Goal: Information Seeking & Learning: Learn about a topic

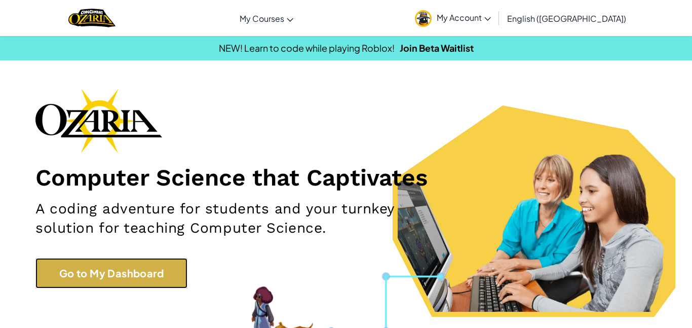
click at [84, 270] on link "Go to My Dashboard" at bounding box center [111, 273] width 152 height 30
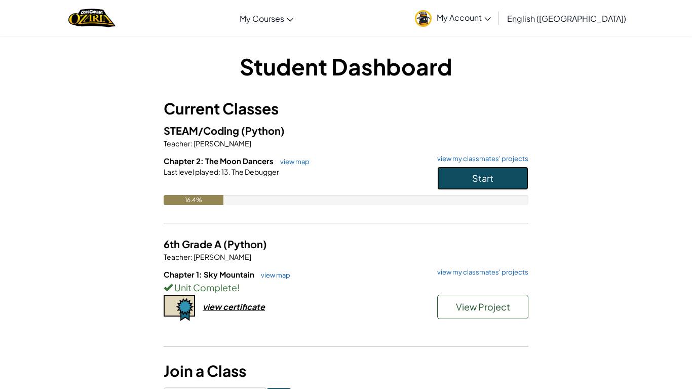
click at [510, 187] on button "Start" at bounding box center [482, 178] width 91 height 23
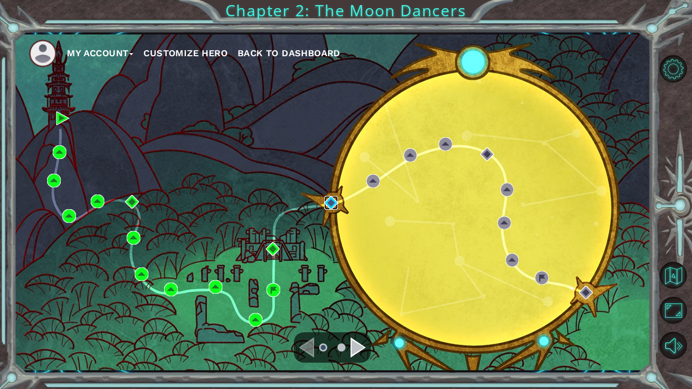
click at [328, 201] on img at bounding box center [331, 203] width 14 height 14
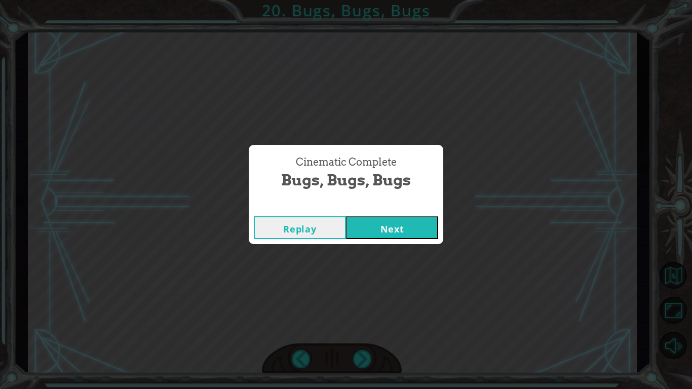
click at [361, 221] on button "Next" at bounding box center [392, 227] width 92 height 23
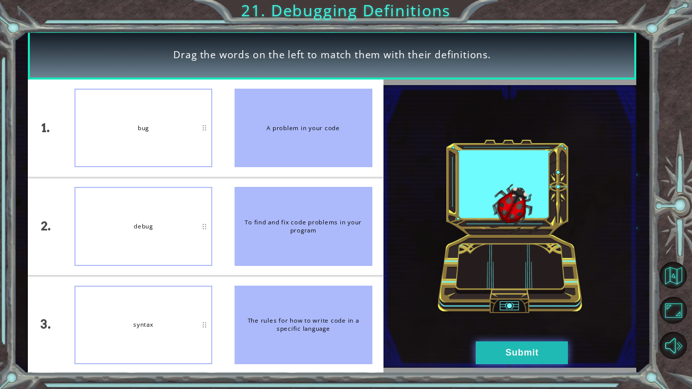
click at [524, 327] on button "Submit" at bounding box center [522, 353] width 92 height 23
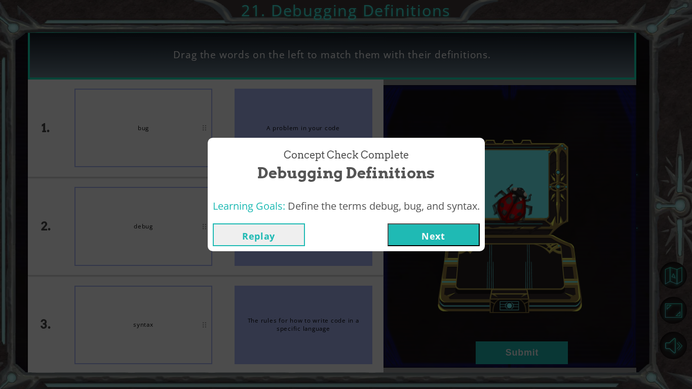
click at [420, 239] on button "Next" at bounding box center [434, 234] width 92 height 23
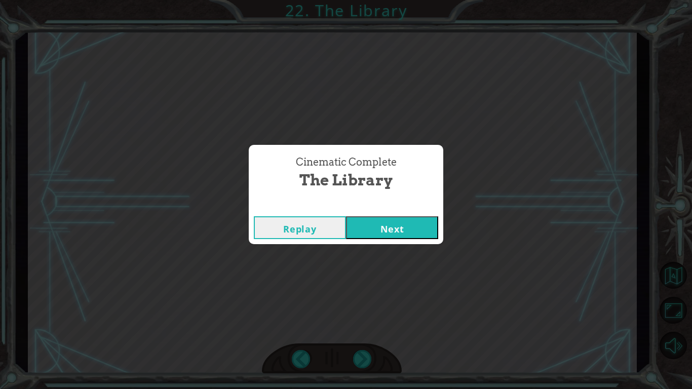
click at [346, 216] on button "Next" at bounding box center [392, 227] width 92 height 23
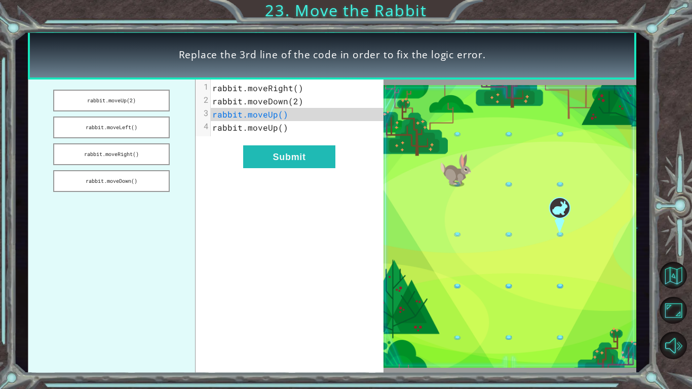
click at [294, 88] on span "rabbit.moveRight()" at bounding box center [257, 88] width 91 height 11
click at [137, 160] on button "rabbit.moveRight()" at bounding box center [111, 154] width 117 height 22
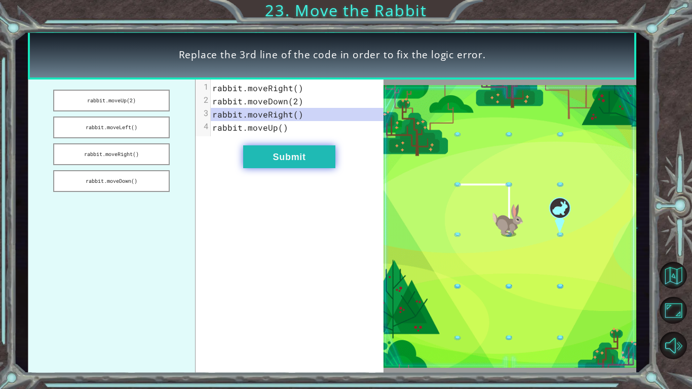
click at [273, 153] on button "Submit" at bounding box center [289, 156] width 92 height 23
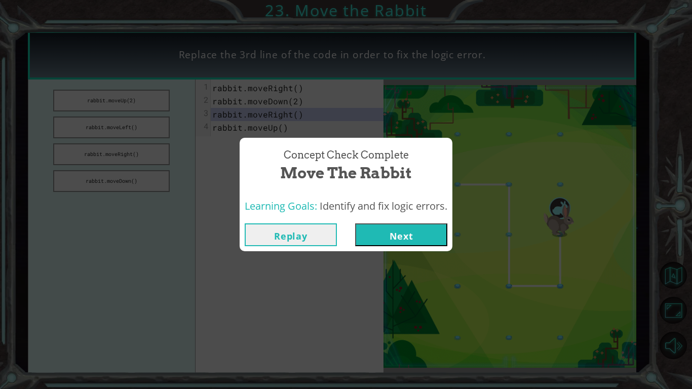
click at [394, 231] on button "Next" at bounding box center [401, 234] width 92 height 23
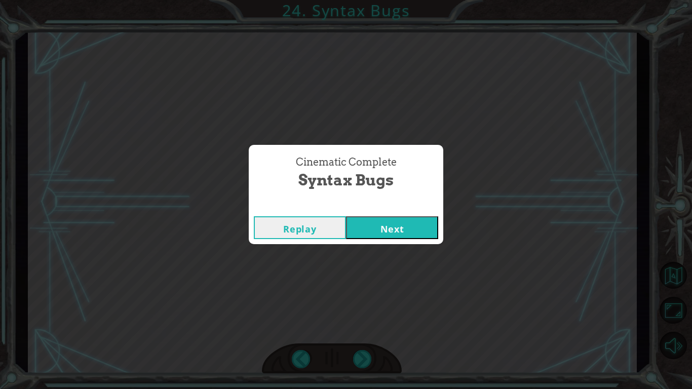
click at [391, 224] on button "Next" at bounding box center [392, 227] width 92 height 23
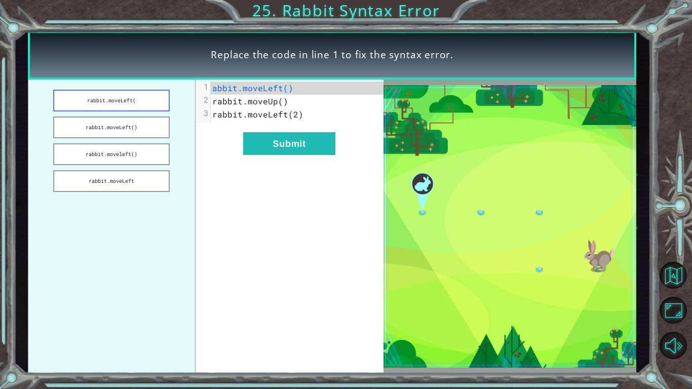
click at [140, 101] on button "rabbit.moveLeft(" at bounding box center [111, 101] width 117 height 22
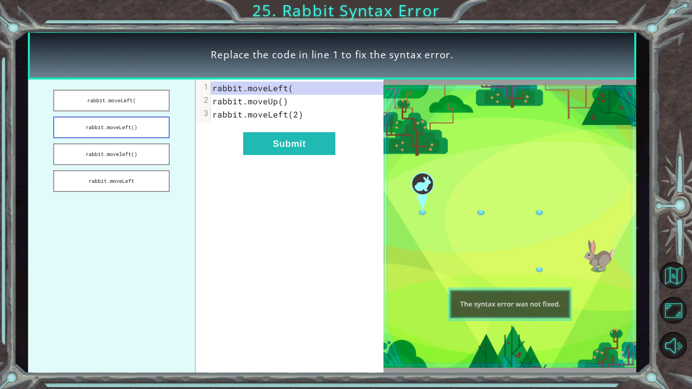
click at [142, 126] on button "rabbit.moveLeft()" at bounding box center [111, 128] width 117 height 22
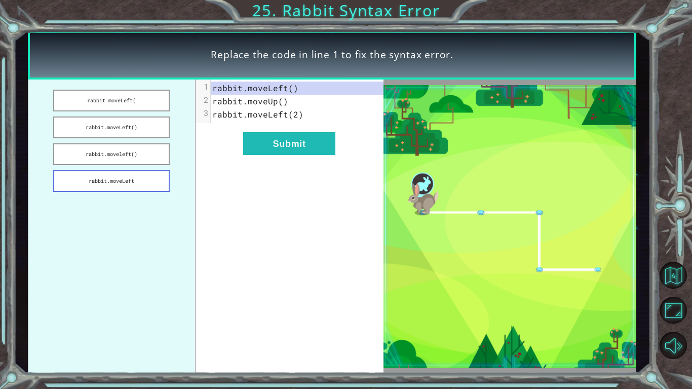
click at [129, 180] on button "rabbit.moveLeft" at bounding box center [111, 181] width 117 height 22
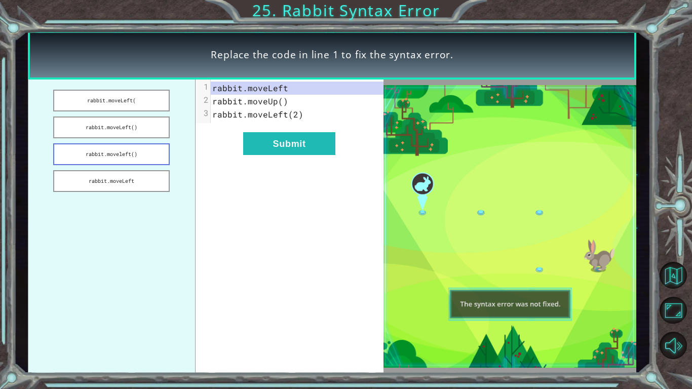
click at [86, 155] on button "rabbit.moveleft()" at bounding box center [111, 154] width 117 height 22
click at [91, 182] on button "rabbit.moveLeft" at bounding box center [111, 181] width 117 height 22
click at [87, 154] on button "rabbit.moveleft()" at bounding box center [111, 154] width 117 height 22
click at [99, 144] on button "rabbit.moveleft()" at bounding box center [111, 154] width 117 height 22
click at [91, 99] on button "rabbit.moveLeft(" at bounding box center [111, 101] width 117 height 22
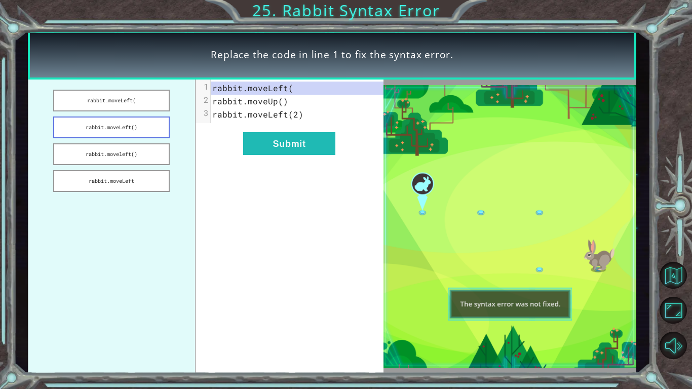
click at [97, 128] on button "rabbit.moveLeft()" at bounding box center [111, 128] width 117 height 22
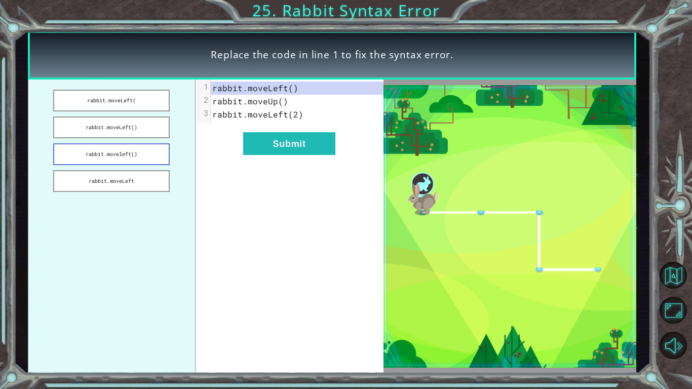
click at [95, 152] on button "rabbit.moveleft()" at bounding box center [111, 154] width 117 height 22
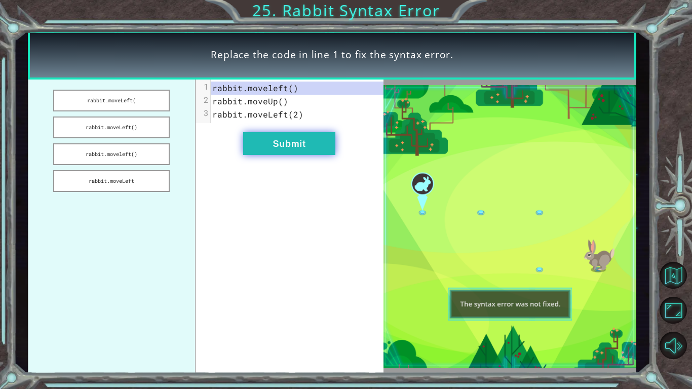
click at [280, 148] on button "Submit" at bounding box center [289, 143] width 92 height 23
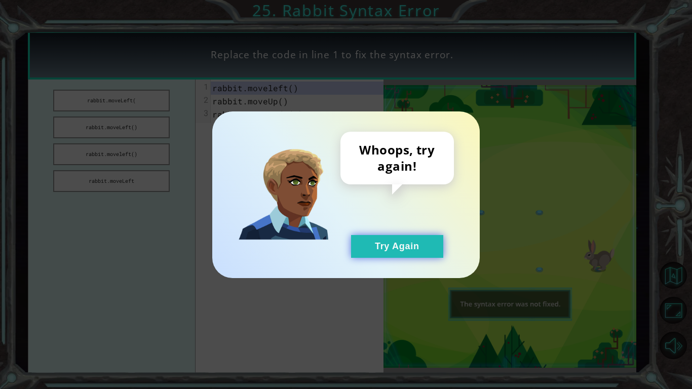
click at [375, 249] on button "Try Again" at bounding box center [397, 246] width 92 height 23
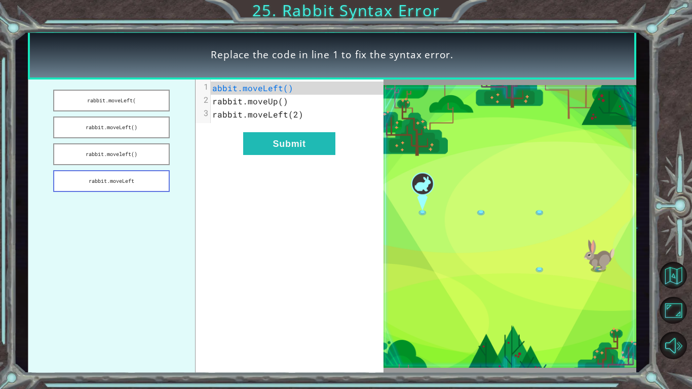
click at [113, 182] on button "rabbit.moveLeft" at bounding box center [111, 181] width 117 height 22
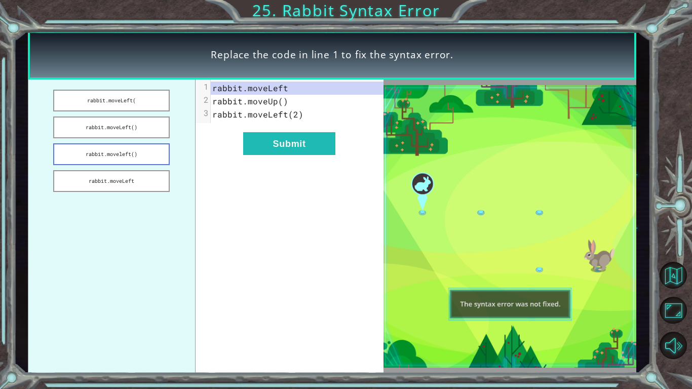
click at [111, 151] on button "rabbit.moveleft()" at bounding box center [111, 154] width 117 height 22
click at [103, 157] on button "rabbit.moveleft()" at bounding box center [111, 154] width 117 height 22
click at [103, 125] on button "rabbit.moveLeft()" at bounding box center [111, 128] width 117 height 22
click at [102, 125] on button "rabbit.moveLeft()" at bounding box center [111, 128] width 117 height 22
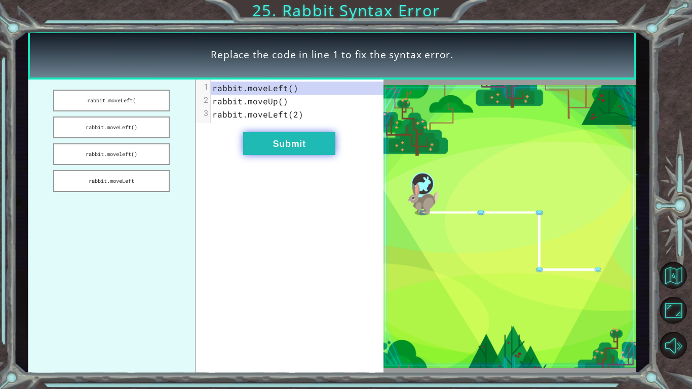
click at [256, 149] on button "Submit" at bounding box center [289, 143] width 92 height 23
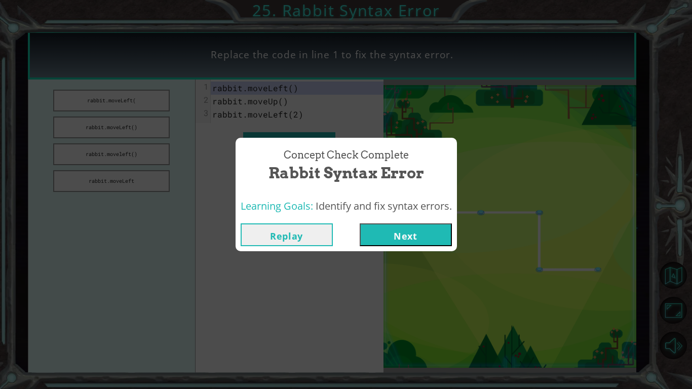
click at [397, 236] on button "Next" at bounding box center [406, 234] width 92 height 23
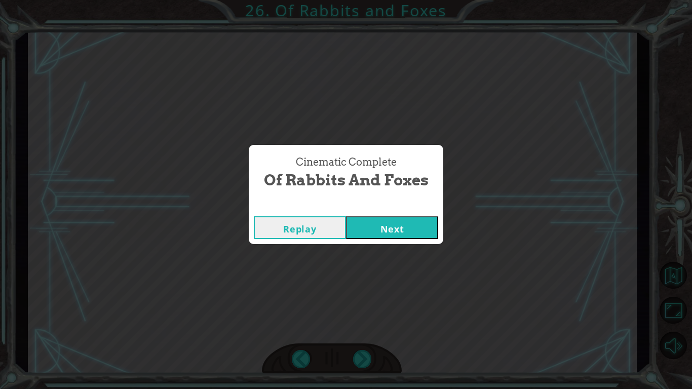
click at [369, 239] on button "Next" at bounding box center [392, 227] width 92 height 23
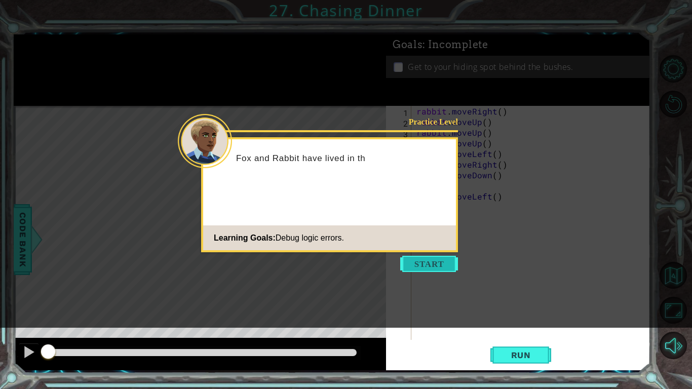
click at [426, 261] on button "Start" at bounding box center [429, 264] width 58 height 16
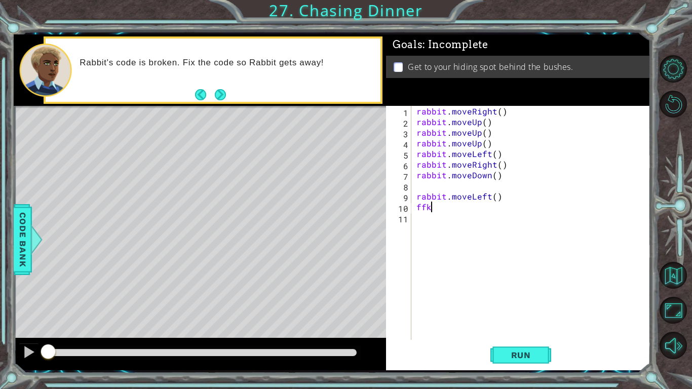
type textarea "f"
click at [498, 113] on div "rabbit . moveRight ( ) rabbit . moveUp ( ) rabbit . moveUp ( ) rabbit . moveUp …" at bounding box center [533, 233] width 239 height 255
click at [484, 125] on div "rabbit . moveRight ( 2 ) rabbit . moveUp ( ) rabbit . moveUp ( ) rabbit . moveU…" at bounding box center [533, 233] width 239 height 255
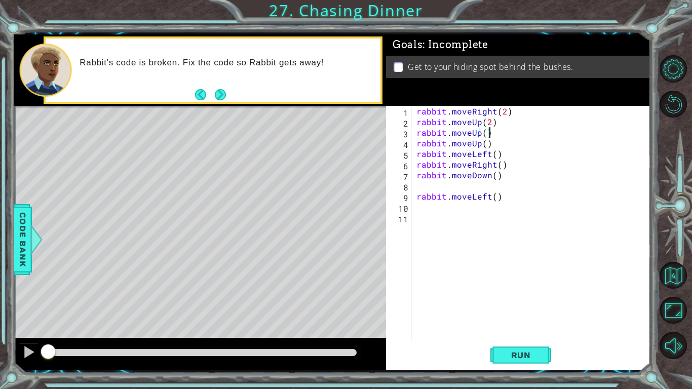
click at [492, 135] on div "rabbit . moveRight ( 2 ) rabbit . moveUp ( 2 ) rabbit . moveUp ( ) rabbit . mov…" at bounding box center [533, 233] width 239 height 255
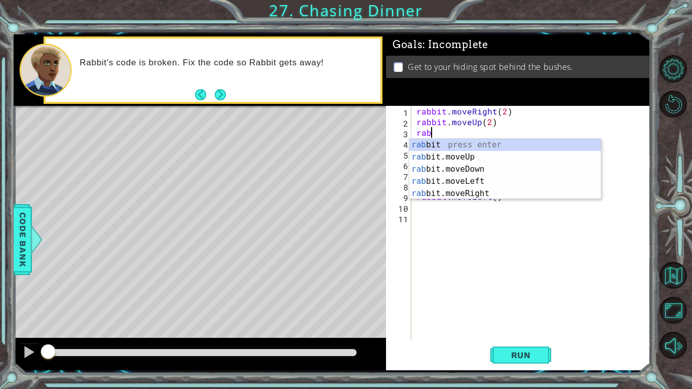
scroll to position [0, 0]
type textarea "r"
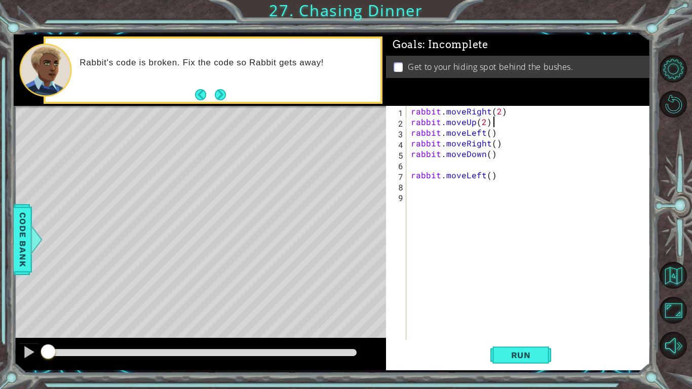
click at [488, 136] on div "rabbit . moveRight ( 2 ) rabbit . moveUp ( 2 ) rabbit . moveLeft ( ) rabbit . m…" at bounding box center [531, 233] width 244 height 255
click at [506, 141] on div "rabbit . moveRight ( 2 ) rabbit . moveUp ( 2 ) rabbit . moveLeft ( 2 ) rabbit .…" at bounding box center [531, 233] width 244 height 255
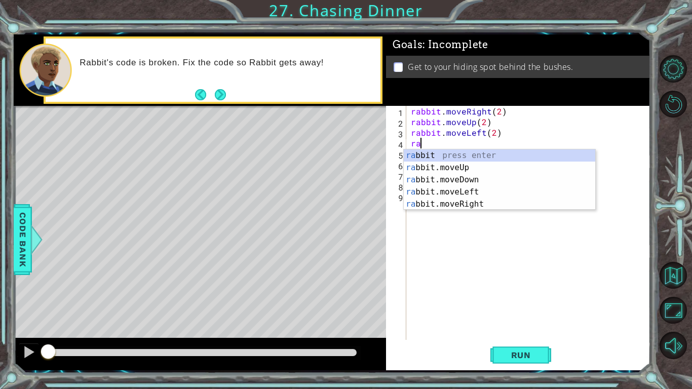
scroll to position [0, 0]
type textarea "r"
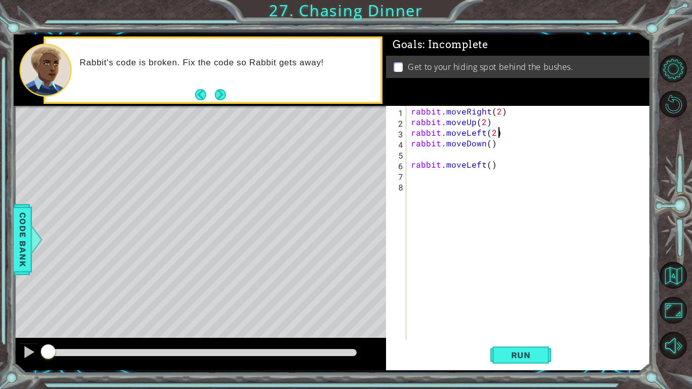
type textarea "rabbit.moveDown()"
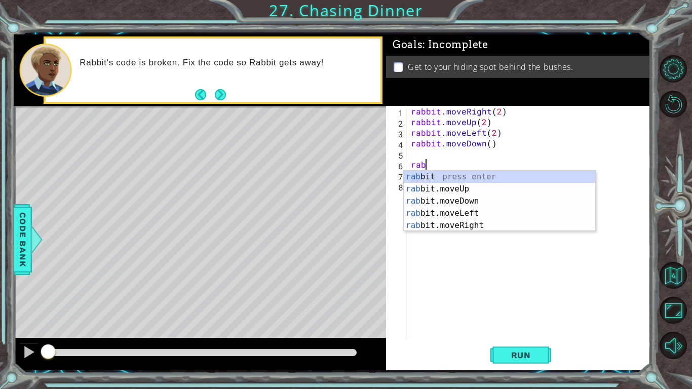
type textarea "r"
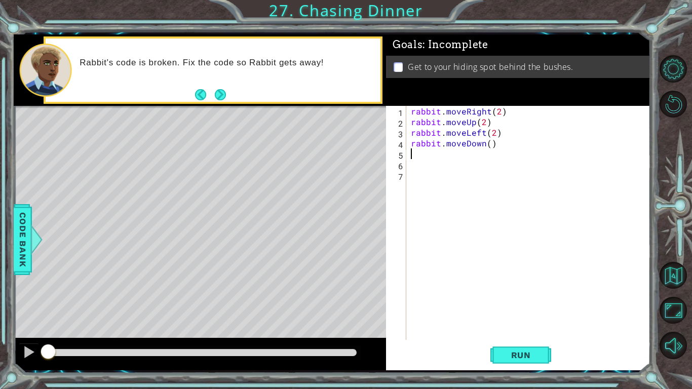
type textarea "s"
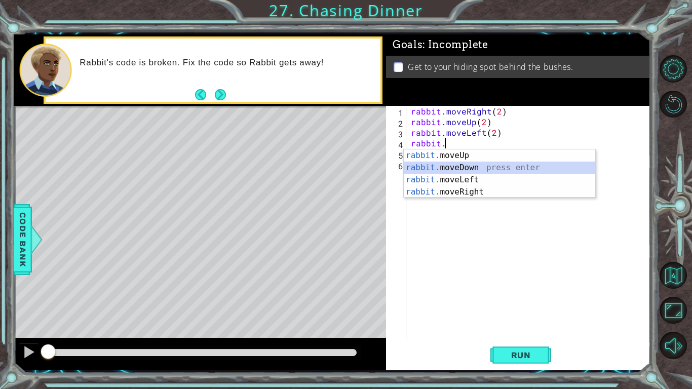
click at [485, 169] on div "rabbit. moveUp press enter rabbit. moveDown press enter rabbit. moveLeft press …" at bounding box center [500, 185] width 192 height 73
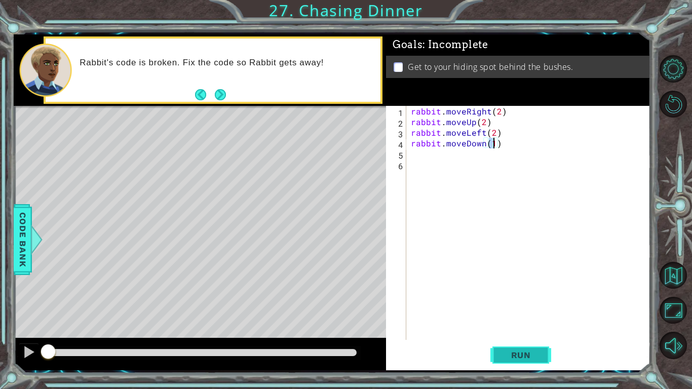
type textarea "rabbit.moveDown(1)"
click at [498, 327] on button "Run" at bounding box center [521, 355] width 61 height 26
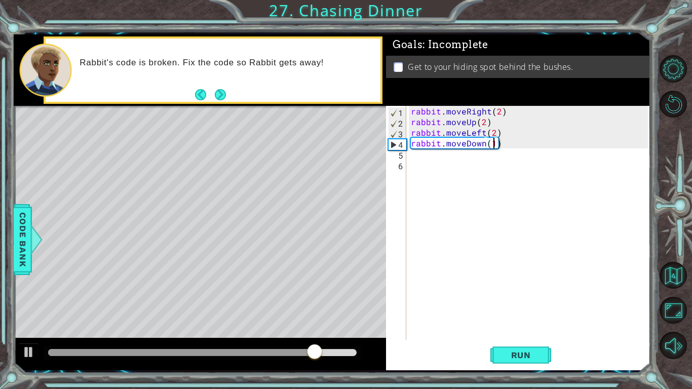
click at [583, 145] on div "rabbit . moveRight ( 2 ) rabbit . moveUp ( 2 ) rabbit . moveLeft ( 2 ) rabbit .…" at bounding box center [531, 233] width 244 height 255
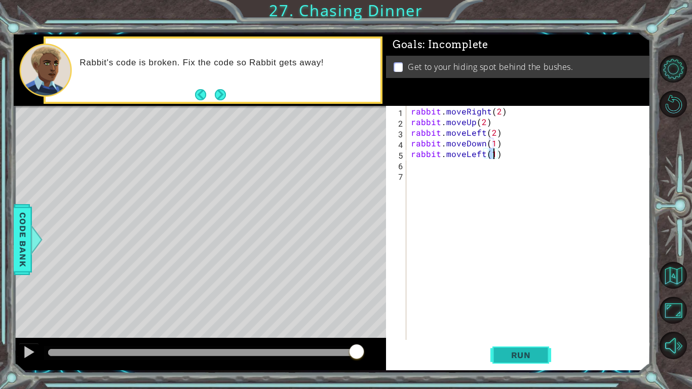
type textarea "rabbit.moveLeft(1)"
click at [518, 327] on span "Run" at bounding box center [521, 355] width 40 height 10
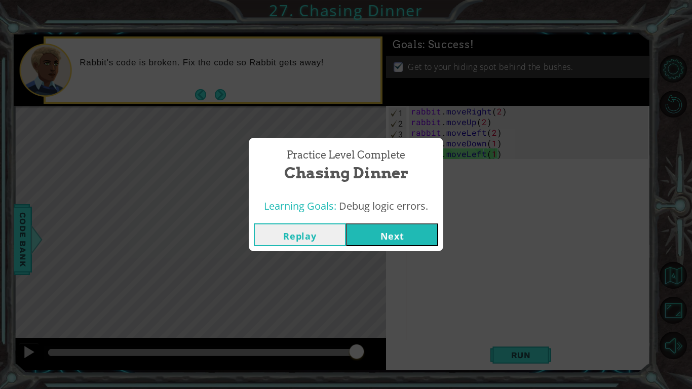
click at [390, 227] on button "Next" at bounding box center [392, 234] width 92 height 23
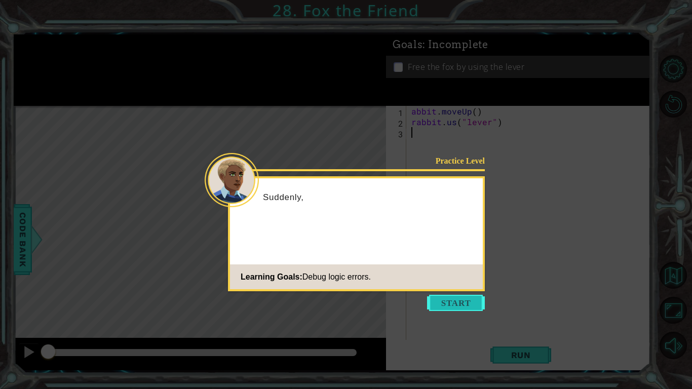
click at [461, 301] on button "Start" at bounding box center [456, 303] width 58 height 16
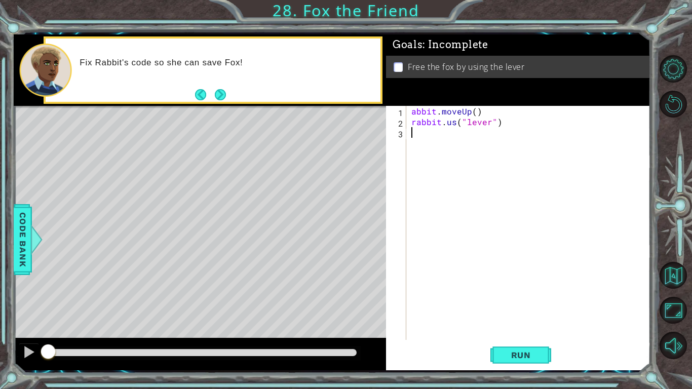
click at [474, 112] on div "abbit . moveUp ( ) rabbit . us ( "lever" )" at bounding box center [531, 233] width 244 height 255
click at [417, 111] on div "abbit . moveUp ( ) rabbit . us ( "lever" )" at bounding box center [531, 233] width 244 height 255
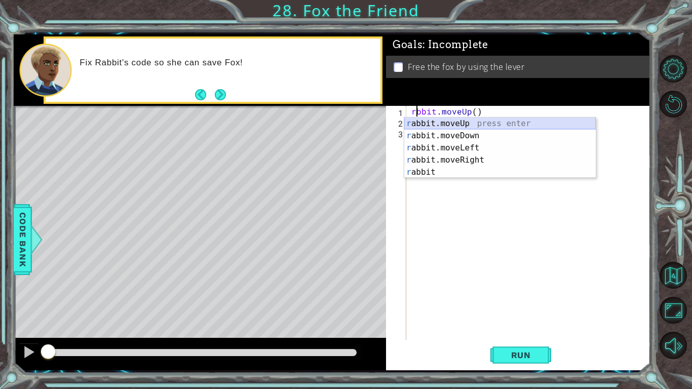
click at [438, 123] on div "r abbit.moveUp press enter r abbit.moveDown press enter r abbit.moveLeft press …" at bounding box center [500, 160] width 192 height 85
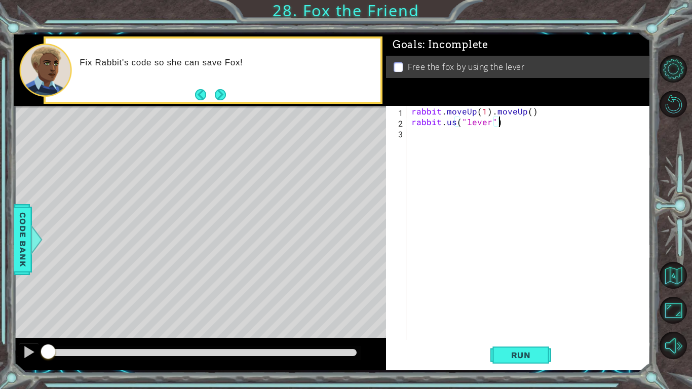
click at [545, 117] on div "rabbit . moveUp ( 1 ) . moveUp ( ) rabbit . us ( "lever" )" at bounding box center [531, 233] width 244 height 255
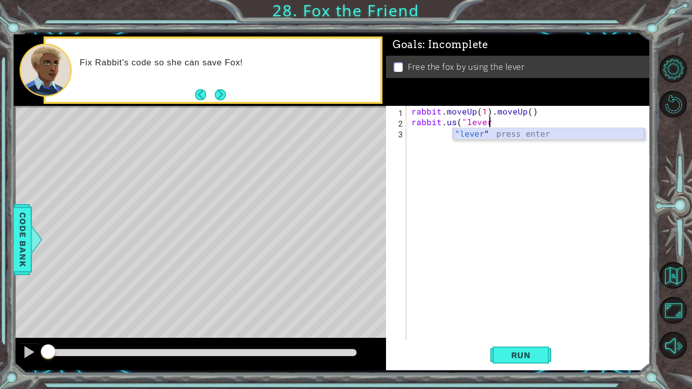
click at [538, 134] on div ""lever " press enter" at bounding box center [549, 146] width 192 height 36
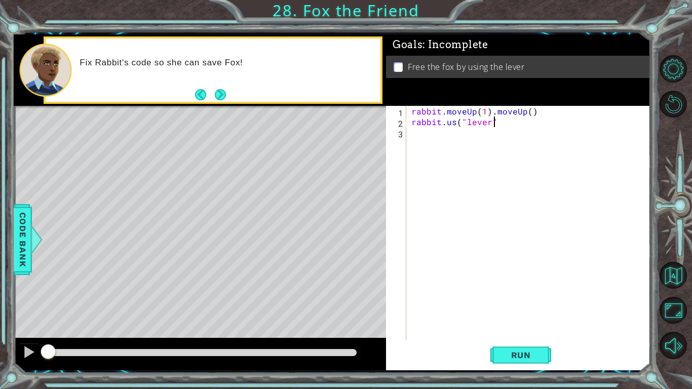
click at [541, 116] on div "rabbit . moveUp ( 1 ) . moveUp ( ) rabbit . us ( "lever"" at bounding box center [531, 233] width 244 height 255
click at [495, 124] on div "rabbit . moveUp ( 1 ) rabbit . us ( "lever"" at bounding box center [531, 233] width 244 height 255
click at [453, 124] on div "rabbit . moveUp ( 1 ) rabbit . us ( "lever" )" at bounding box center [531, 233] width 244 height 255
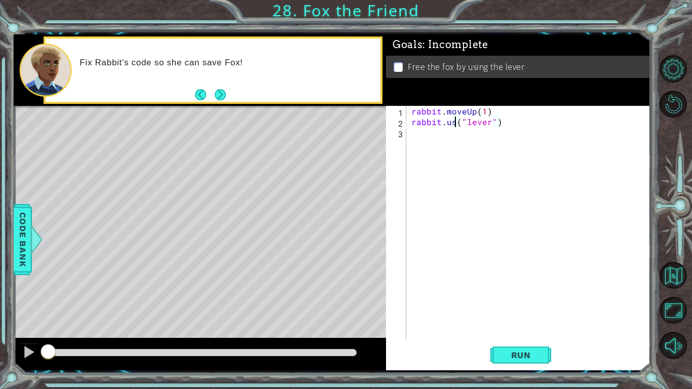
scroll to position [0, 3]
click at [453, 125] on div "rabbit . moveUp ( 1 ) rabbit . use ( "lever" )" at bounding box center [531, 233] width 244 height 255
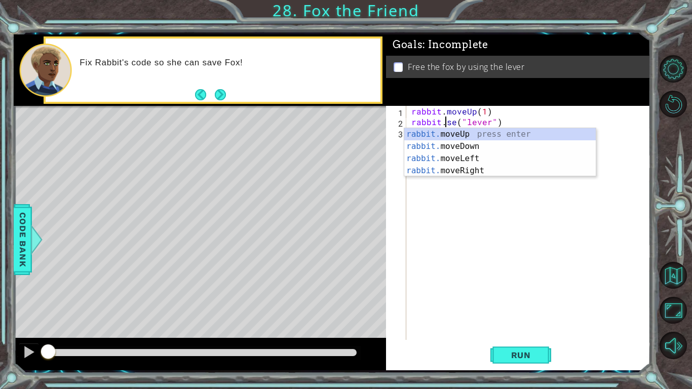
type textarea "rabbit.Use("lever")"
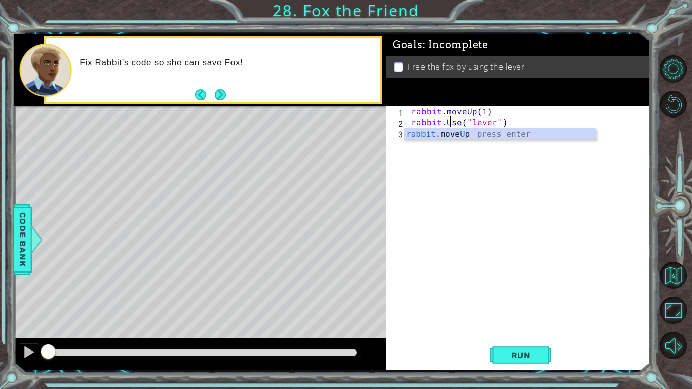
scroll to position [0, 2]
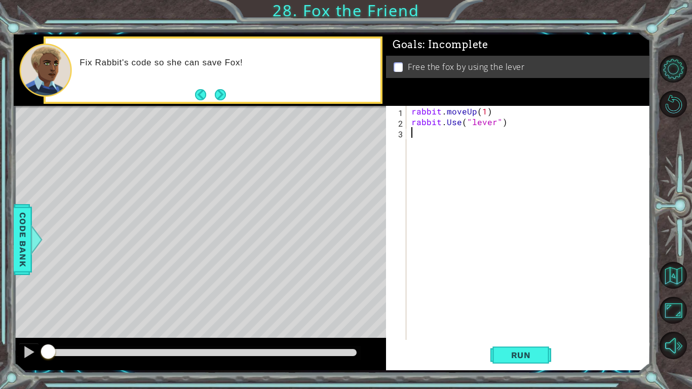
click at [492, 167] on div "rabbit . moveUp ( 1 ) rabbit . Use ( "lever" )" at bounding box center [531, 233] width 244 height 255
click at [526, 327] on button "Run" at bounding box center [521, 355] width 61 height 26
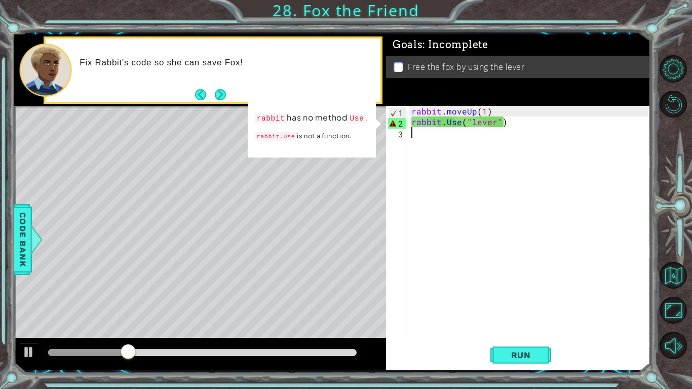
click at [452, 122] on div "rabbit . moveUp ( 1 ) rabbit . Use ( "lever" )" at bounding box center [531, 233] width 244 height 255
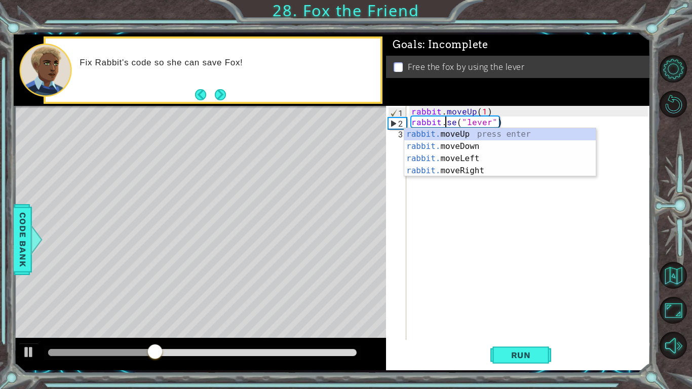
type textarea "rabbit.use("lever")"
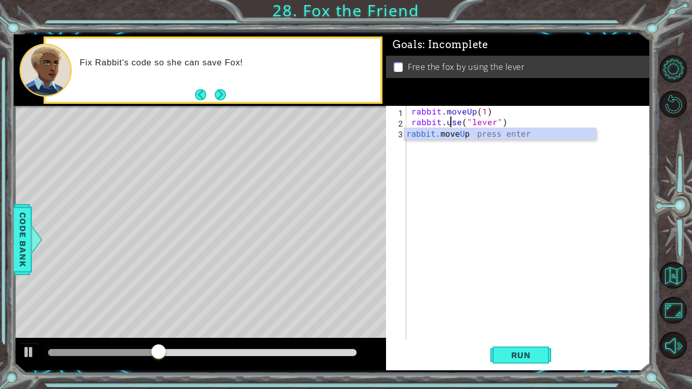
scroll to position [0, 2]
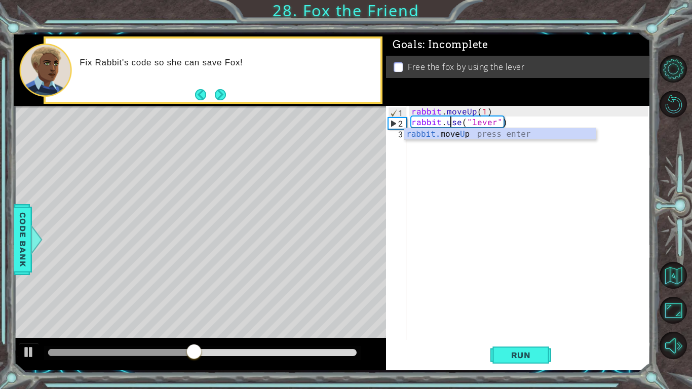
click at [466, 145] on div "rabbit . moveUp ( 1 ) rabbit . use ( "lever" )" at bounding box center [531, 233] width 244 height 255
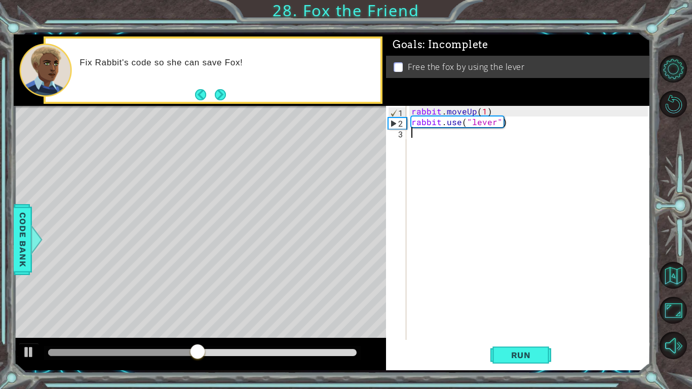
scroll to position [0, 0]
click at [531, 327] on button "Run" at bounding box center [521, 355] width 61 height 26
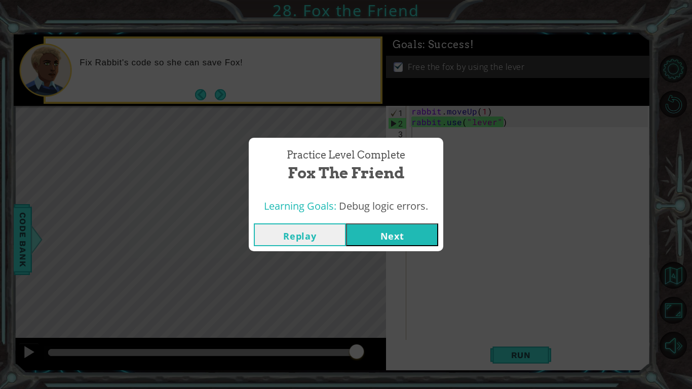
click at [396, 232] on button "Next" at bounding box center [392, 234] width 92 height 23
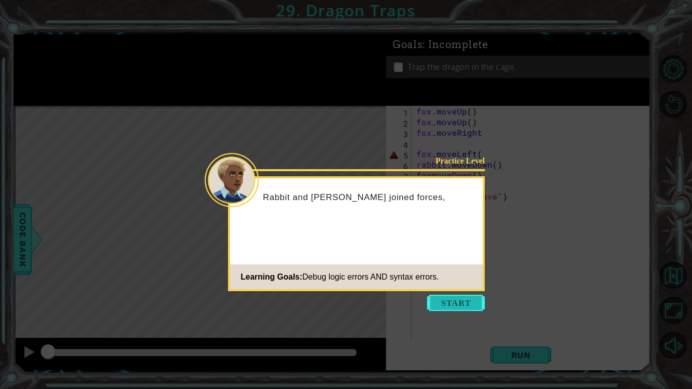
click at [451, 306] on button "Start" at bounding box center [456, 303] width 58 height 16
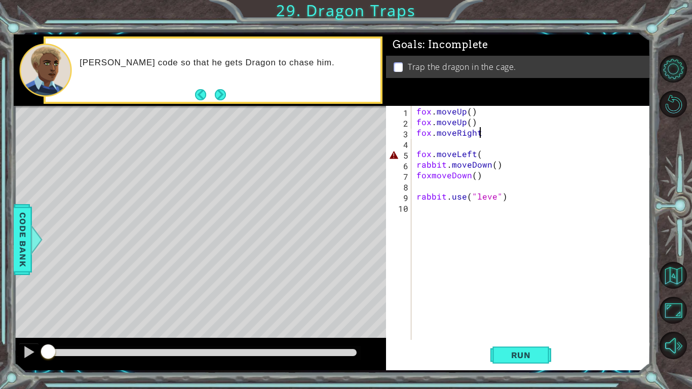
click at [489, 135] on div "fox . moveUp ( ) fox . moveUp ( ) fox . moveRight fox . moveLeft ( rabbit . mov…" at bounding box center [533, 233] width 239 height 255
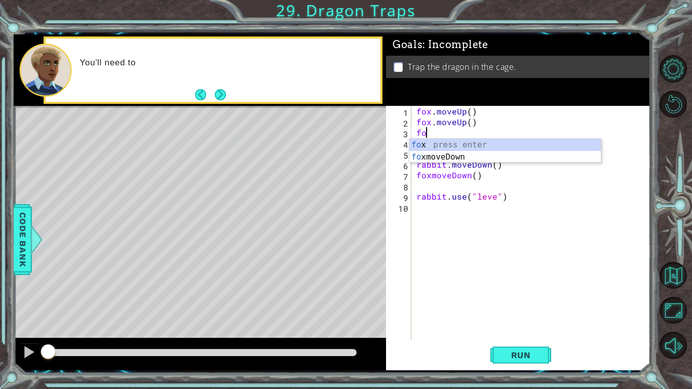
type textarea "f"
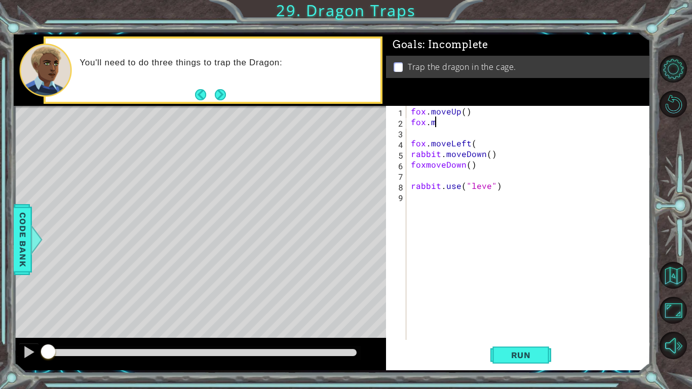
type textarea "f"
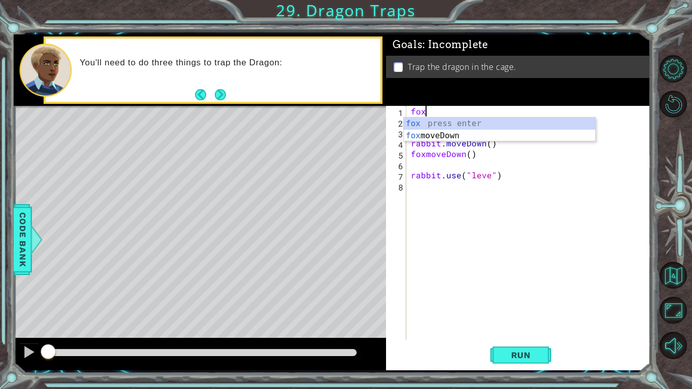
type textarea "f"
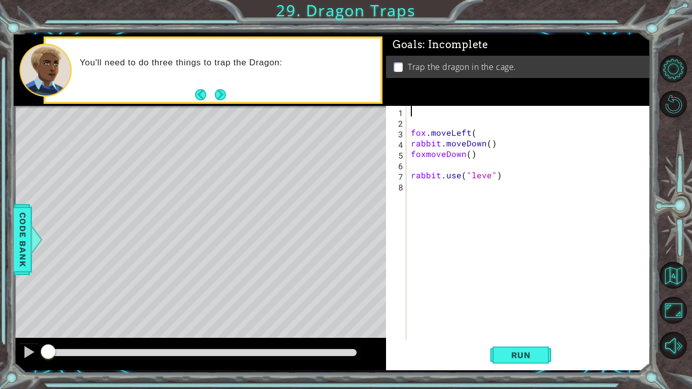
click at [415, 121] on div "fox . moveLeft ( rabbit . moveDown ( ) foxmoveDown ( ) rabbit . use ( "leve" )" at bounding box center [531, 233] width 244 height 255
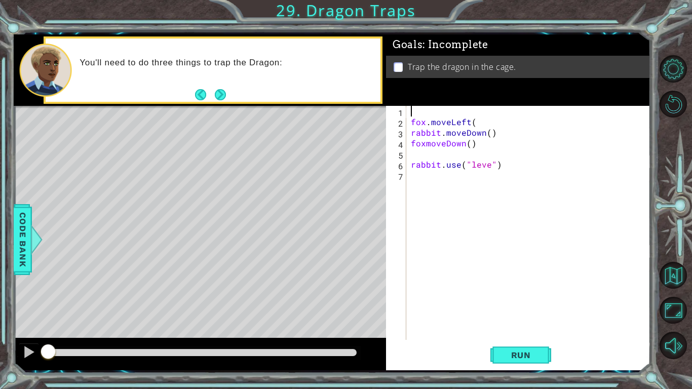
click at [412, 119] on div "fox . moveLeft ( rabbit . moveDown ( ) foxmoveDown ( ) rabbit . use ( "leve" )" at bounding box center [531, 233] width 244 height 255
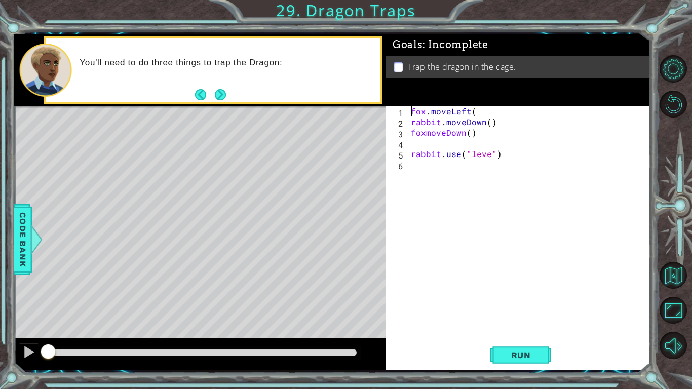
click at [481, 114] on div "fox . moveLeft ( rabbit . moveDown ( ) foxmoveDown ( ) rabbit . use ( "leve" )" at bounding box center [531, 233] width 244 height 255
type textarea "f"
click at [513, 129] on div "rabbit . moveDown ( ) foxmoveDown ( ) rabbit . use ( "leve" )" at bounding box center [531, 233] width 244 height 255
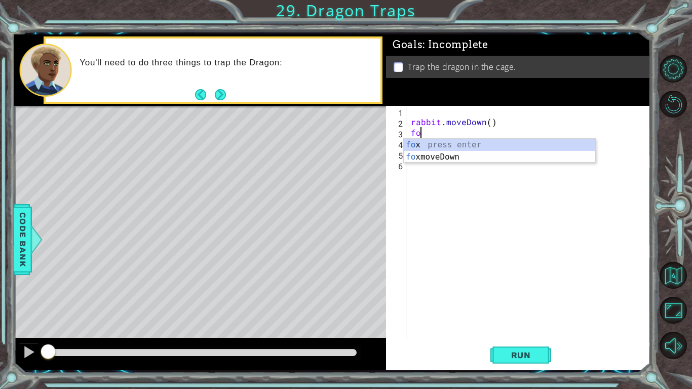
type textarea "f"
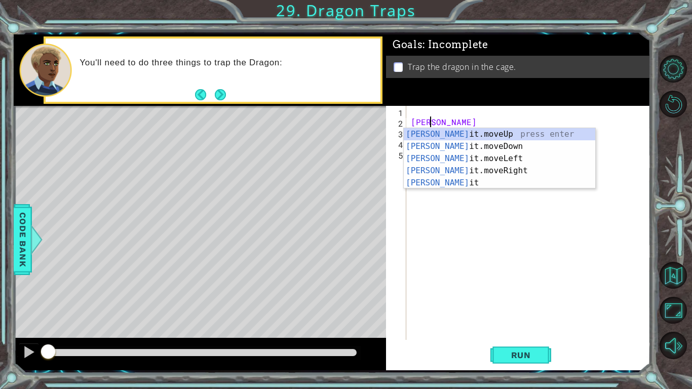
type textarea "r"
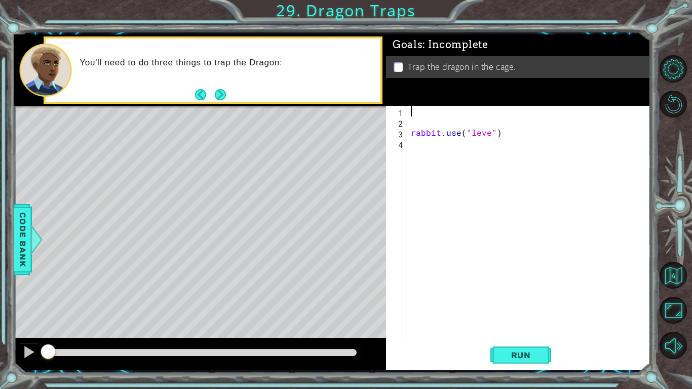
click at [512, 132] on div "rabbit . use ( "leve" )" at bounding box center [531, 233] width 244 height 255
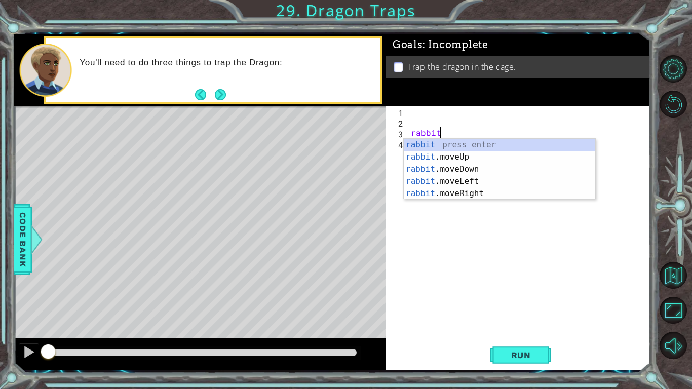
type textarea "r"
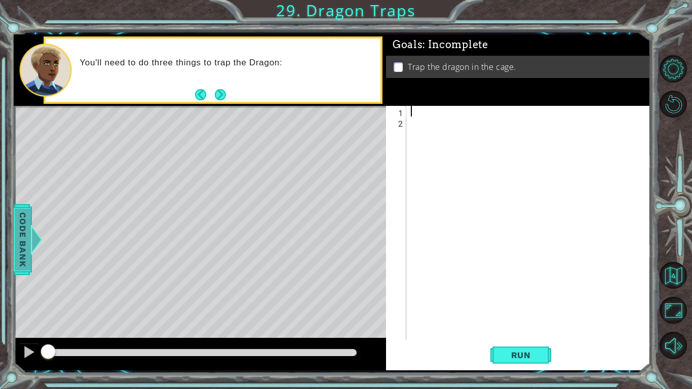
click at [26, 242] on span "Code Bank" at bounding box center [23, 239] width 16 height 62
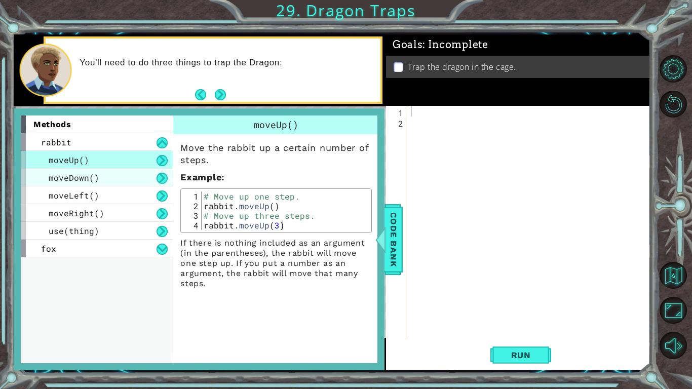
click at [95, 177] on span "moveDown()" at bounding box center [74, 177] width 51 height 11
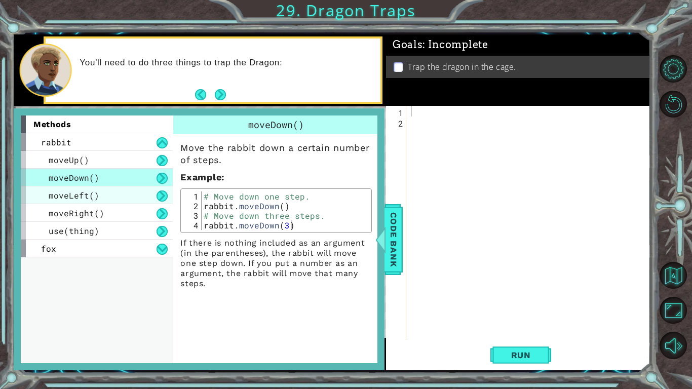
click at [101, 199] on div "moveLeft()" at bounding box center [97, 195] width 152 height 18
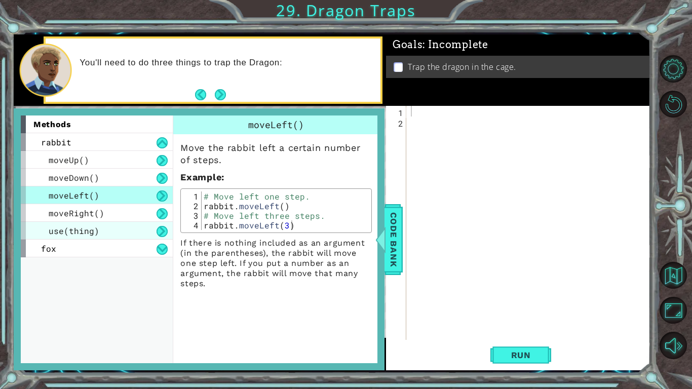
click at [93, 238] on div "use(thing)" at bounding box center [97, 231] width 152 height 18
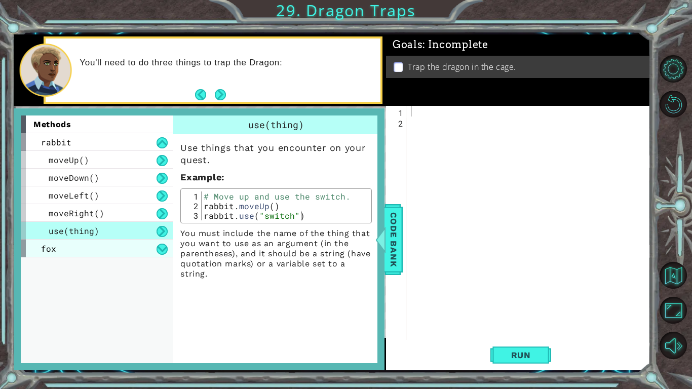
click at [94, 244] on div "fox" at bounding box center [97, 249] width 152 height 18
click at [103, 250] on div "fox" at bounding box center [97, 249] width 152 height 18
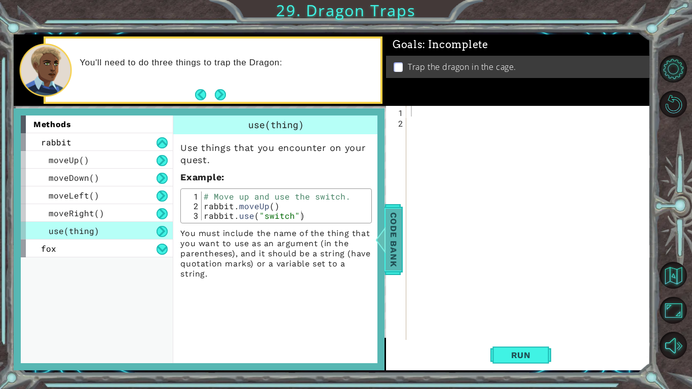
click at [386, 247] on div at bounding box center [380, 239] width 13 height 30
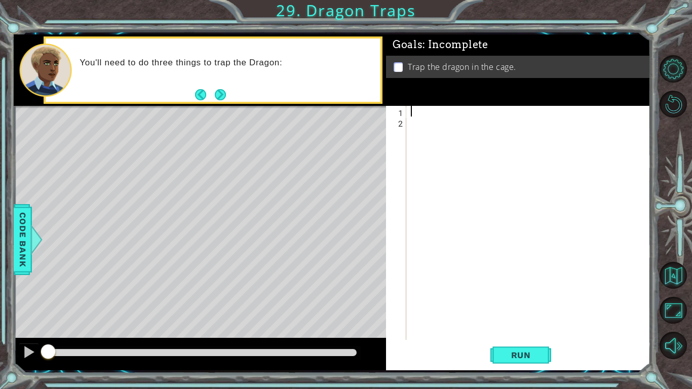
click at [468, 113] on div at bounding box center [531, 233] width 244 height 255
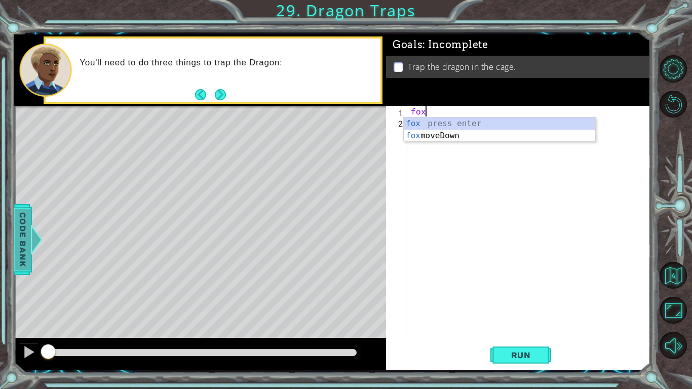
click at [39, 229] on div at bounding box center [36, 239] width 13 height 30
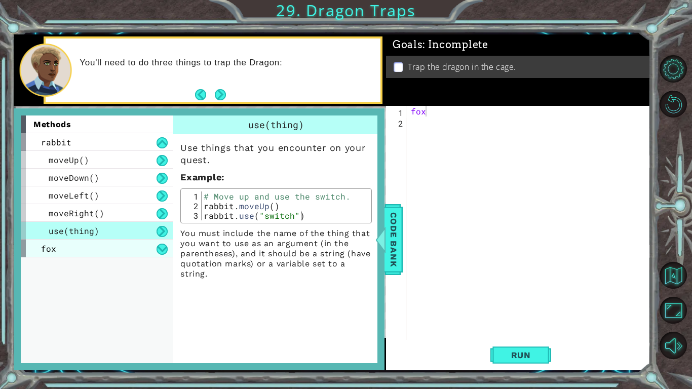
click at [138, 245] on div "fox" at bounding box center [97, 249] width 152 height 18
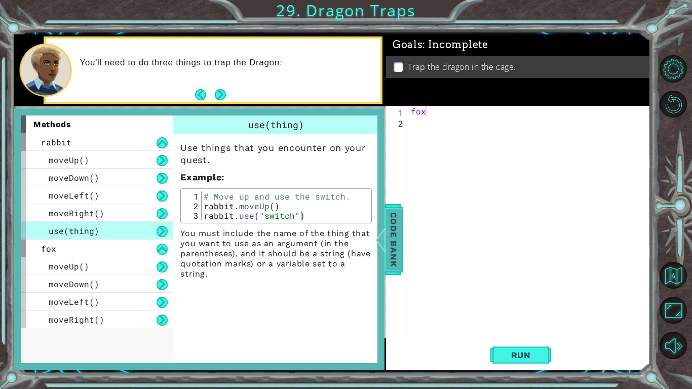
click at [390, 249] on span "Code Bank" at bounding box center [394, 239] width 16 height 62
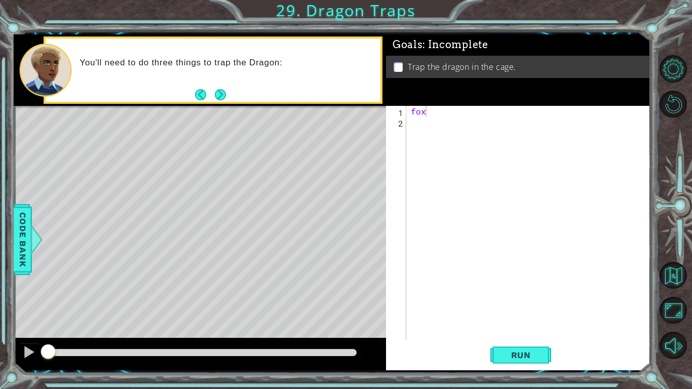
click at [450, 112] on div "fox" at bounding box center [531, 233] width 244 height 255
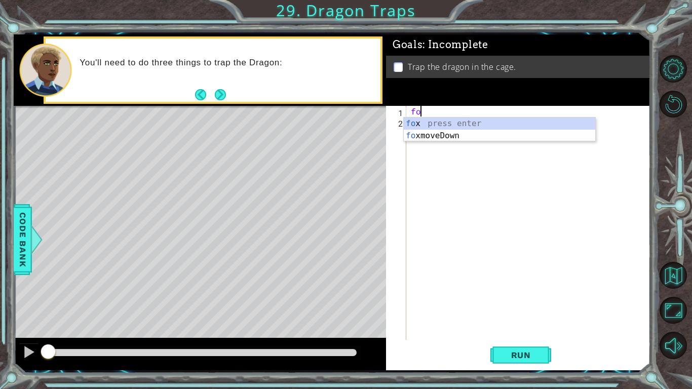
type textarea "f"
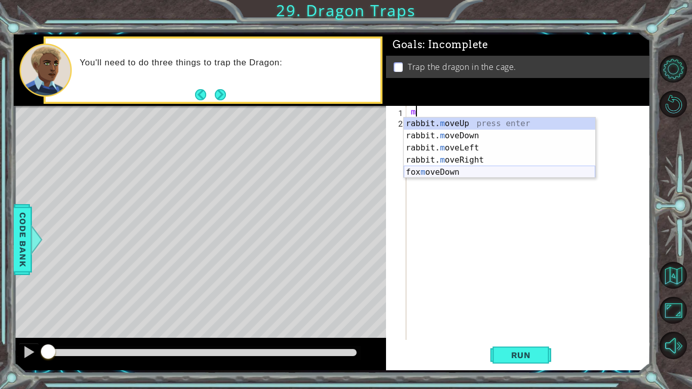
click at [455, 168] on div "rabbit. m oveUp press enter rabbit. m oveDown press enter rabbit. m oveLeft pre…" at bounding box center [500, 160] width 192 height 85
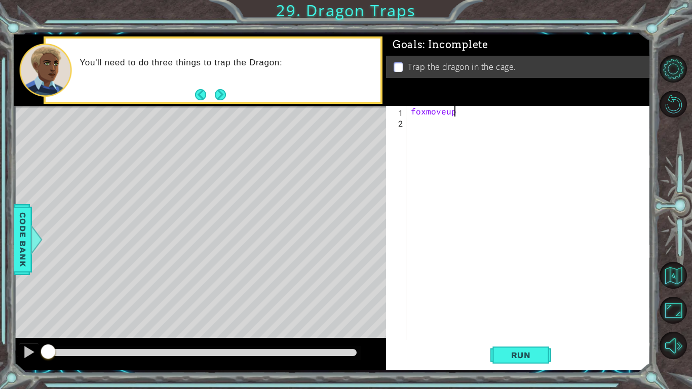
scroll to position [0, 2]
click at [518, 327] on button "Run" at bounding box center [521, 355] width 61 height 26
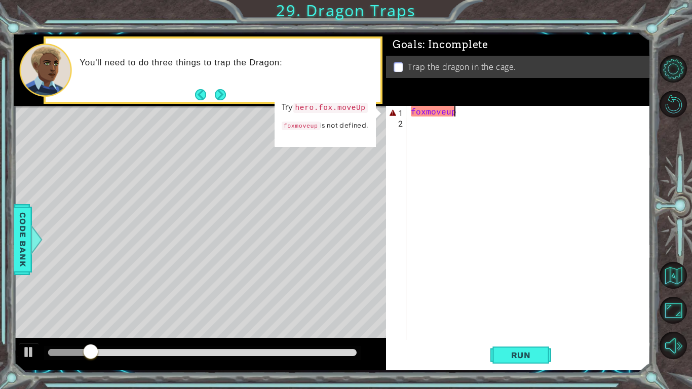
click at [424, 111] on div "foxmoveup" at bounding box center [531, 233] width 244 height 255
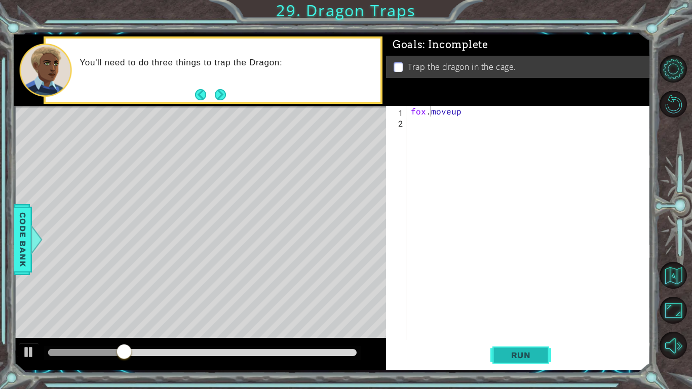
click at [519, 327] on span "Run" at bounding box center [521, 355] width 40 height 10
click at [463, 112] on div "fox . moveup" at bounding box center [531, 233] width 244 height 255
click at [543, 327] on button "Run" at bounding box center [521, 355] width 61 height 26
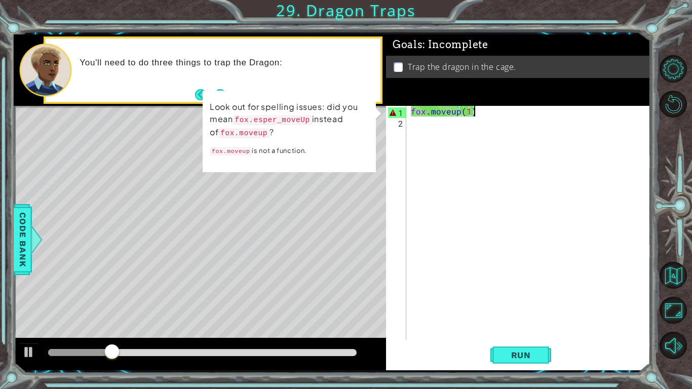
click at [454, 111] on div "fox . moveup ( 1 )" at bounding box center [531, 233] width 244 height 255
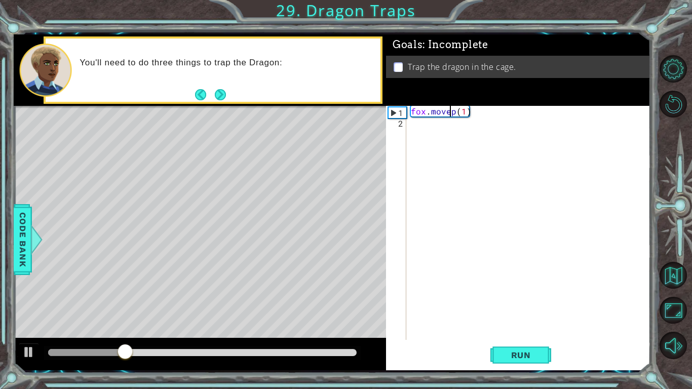
type textarea "fox.moveUp(1)"
click at [443, 121] on div "fox . moveUp ( 1 )" at bounding box center [531, 233] width 244 height 255
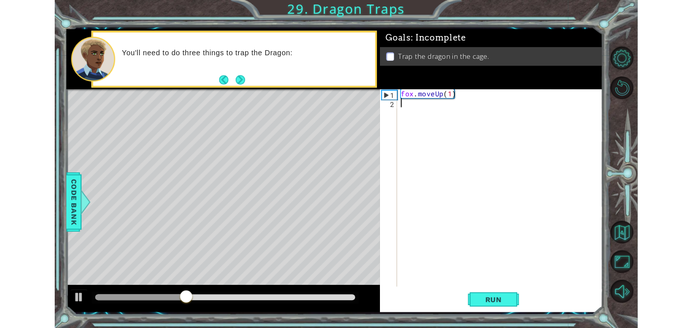
scroll to position [0, 0]
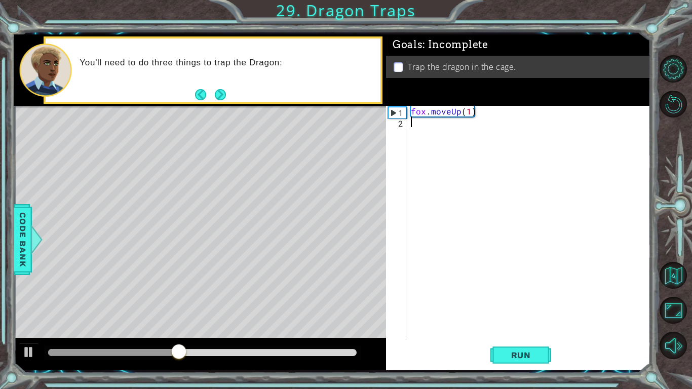
type textarea "r"
click at [427, 112] on div "fox . moveUp ( 1 )" at bounding box center [531, 233] width 244 height 255
type textarea "fox.moveUp(1)"
